Goal: Task Accomplishment & Management: Use online tool/utility

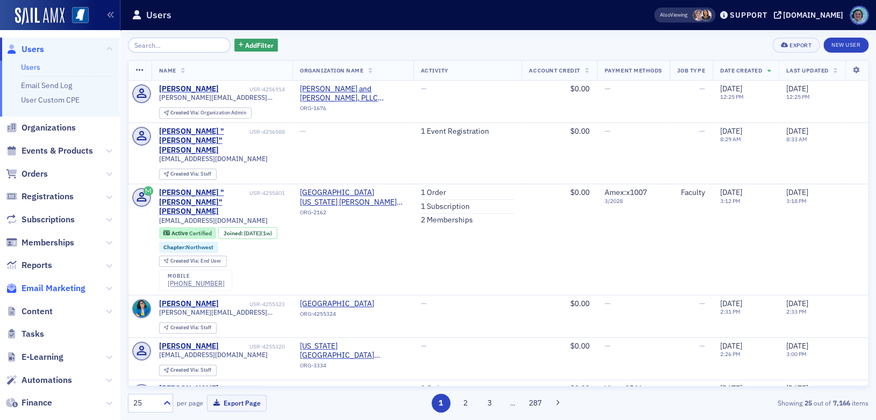
click at [70, 287] on span "Email Marketing" at bounding box center [53, 289] width 64 height 12
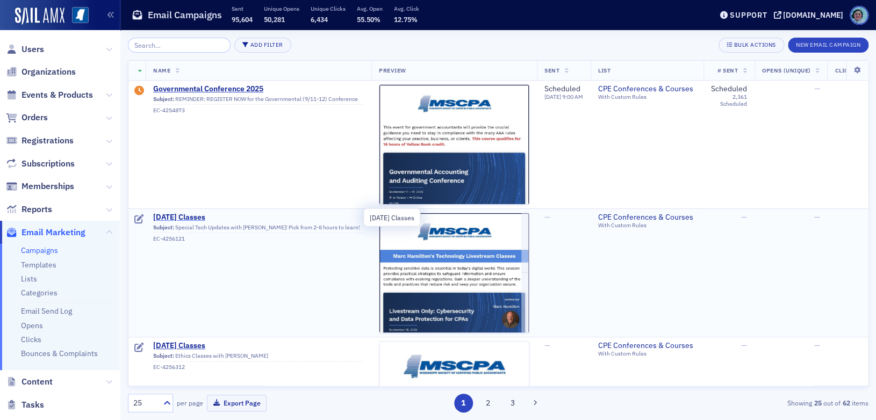
click at [227, 213] on span "[DATE] Classes" at bounding box center [258, 218] width 211 height 10
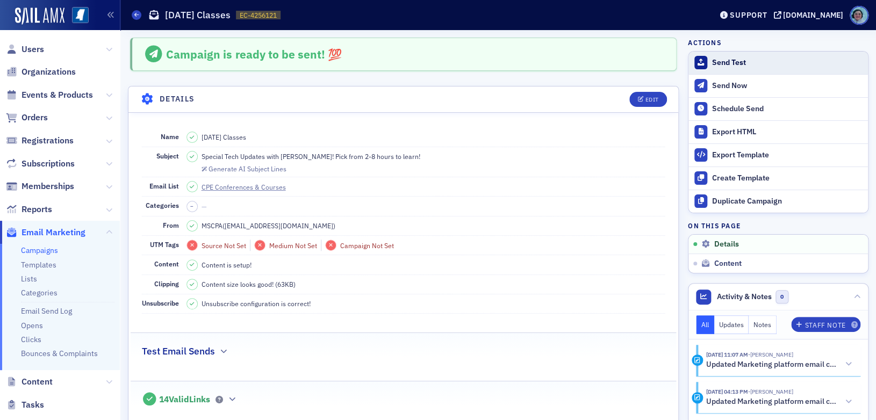
click at [744, 65] on div "Send Test" at bounding box center [787, 63] width 150 height 10
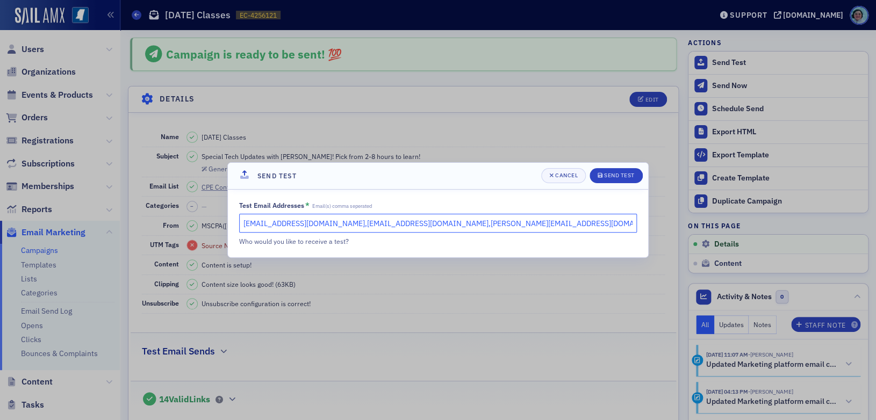
drag, startPoint x: 316, startPoint y: 224, endPoint x: 163, endPoint y: 233, distance: 153.9
click at [163, 233] on div "Send Test Cancel Send Test Test Email Addresses * Email(s) comma seperated [EMA…" at bounding box center [438, 210] width 876 height 420
type input "[EMAIL_ADDRESS][DOMAIN_NAME],[PERSON_NAME][EMAIL_ADDRESS][DOMAIN_NAME]"
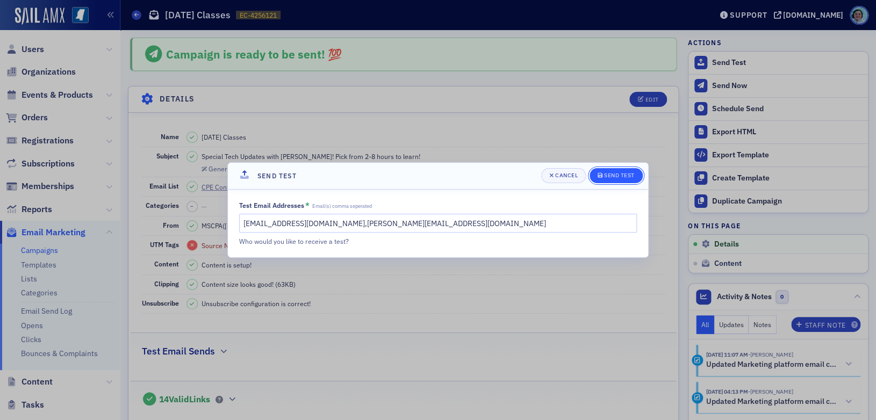
click at [620, 178] on div "Send Test" at bounding box center [619, 175] width 31 height 6
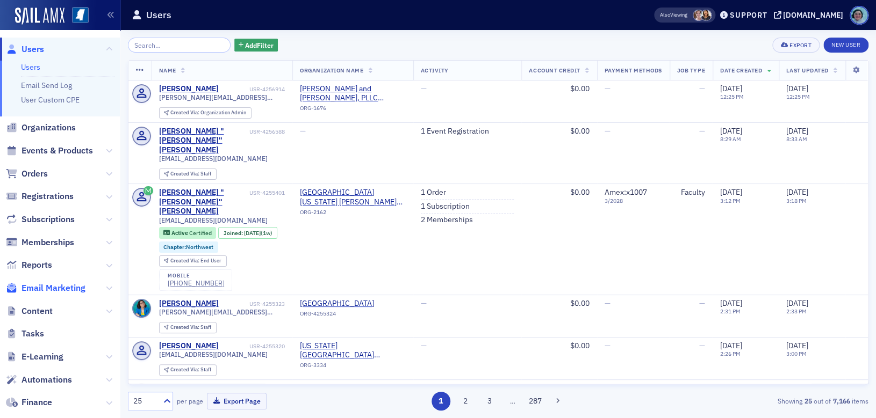
click at [63, 290] on span "Email Marketing" at bounding box center [53, 289] width 64 height 12
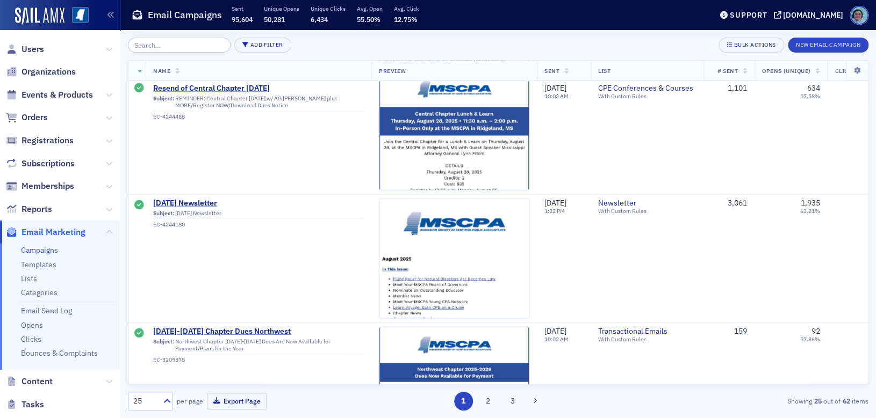
scroll to position [859, 0]
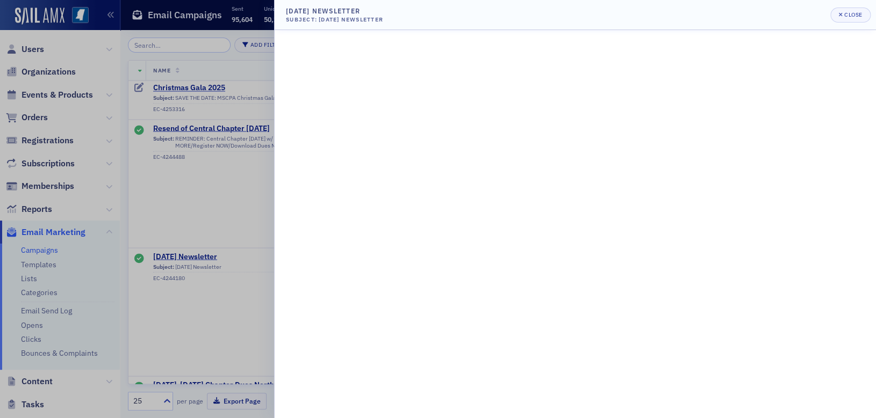
click at [242, 156] on div at bounding box center [438, 209] width 876 height 418
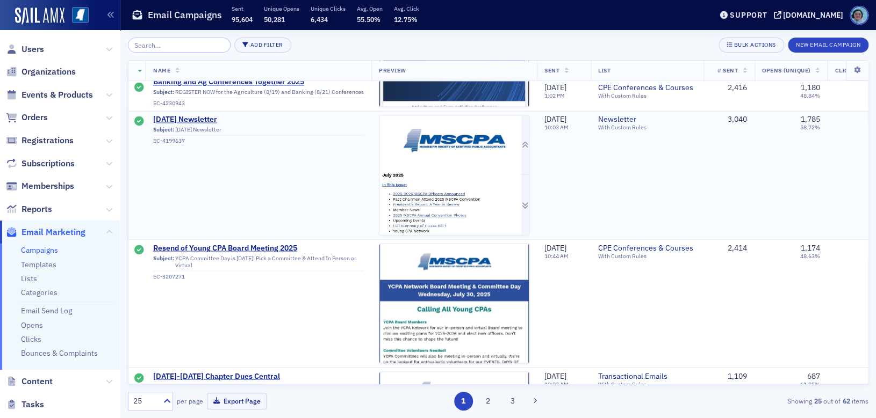
scroll to position [2686, 0]
